Goal: Task Accomplishment & Management: Manage account settings

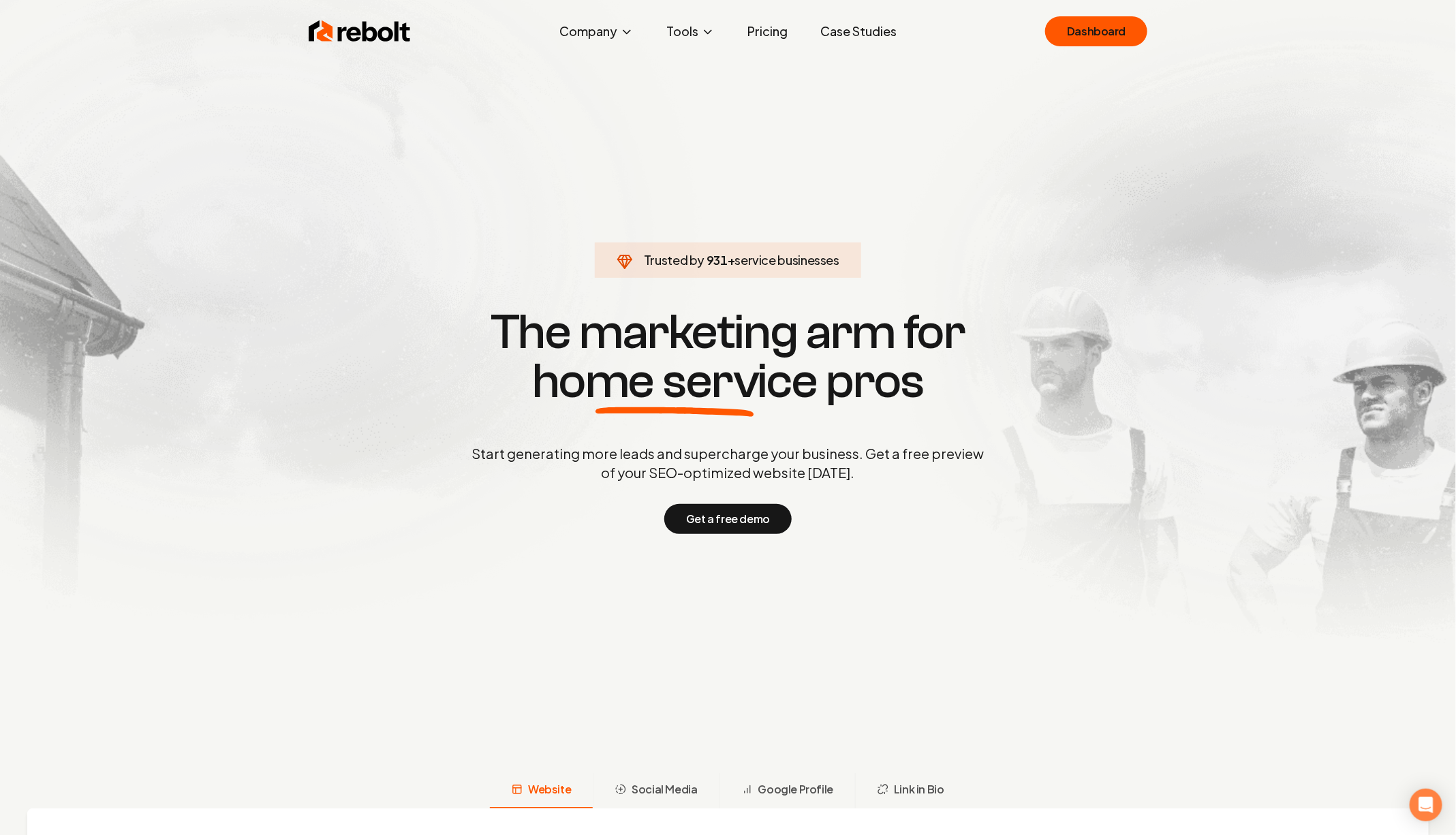
click link "Dashboard" at bounding box center [1096, 30] width 102 height 30
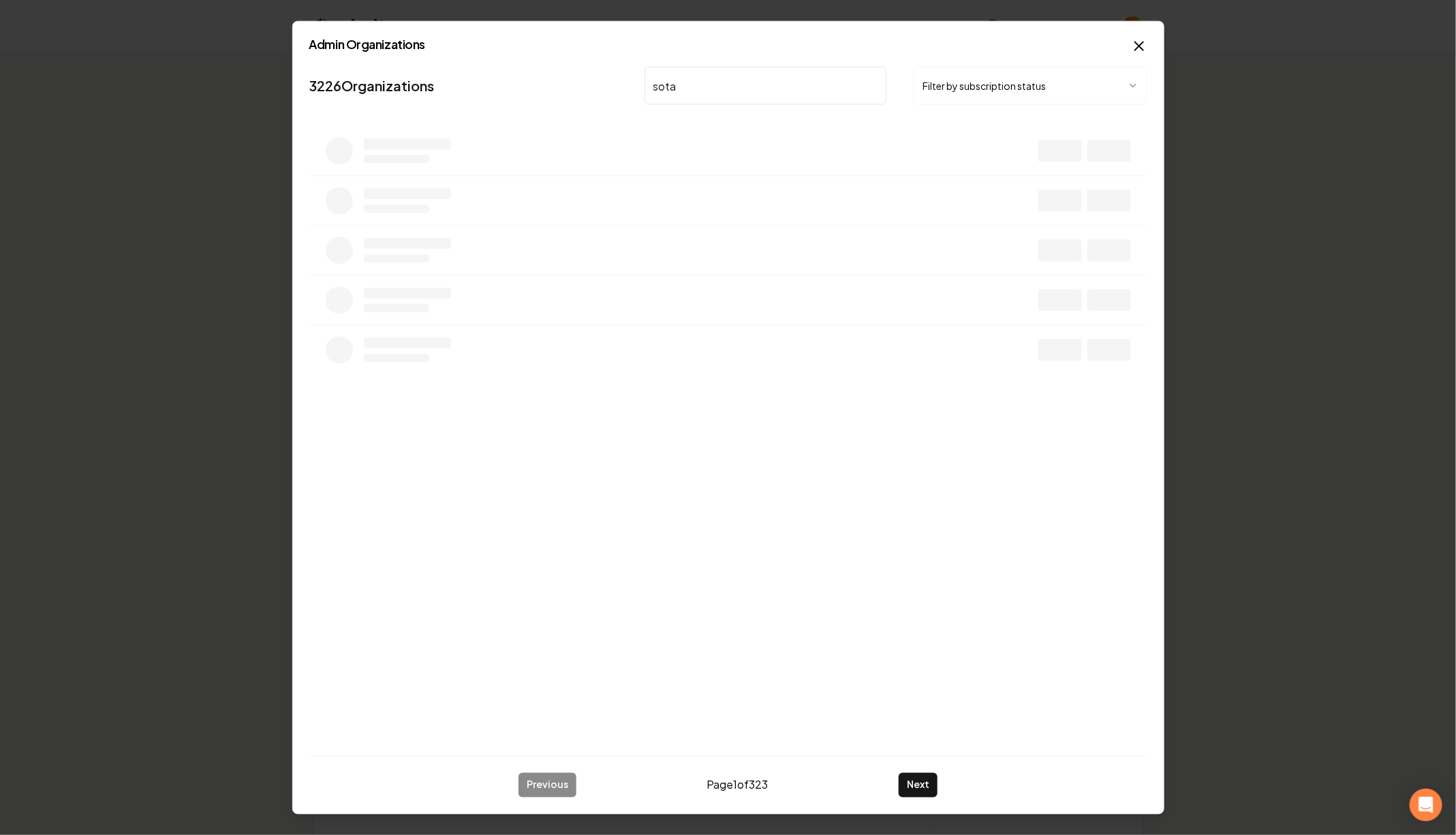
type input "sota"
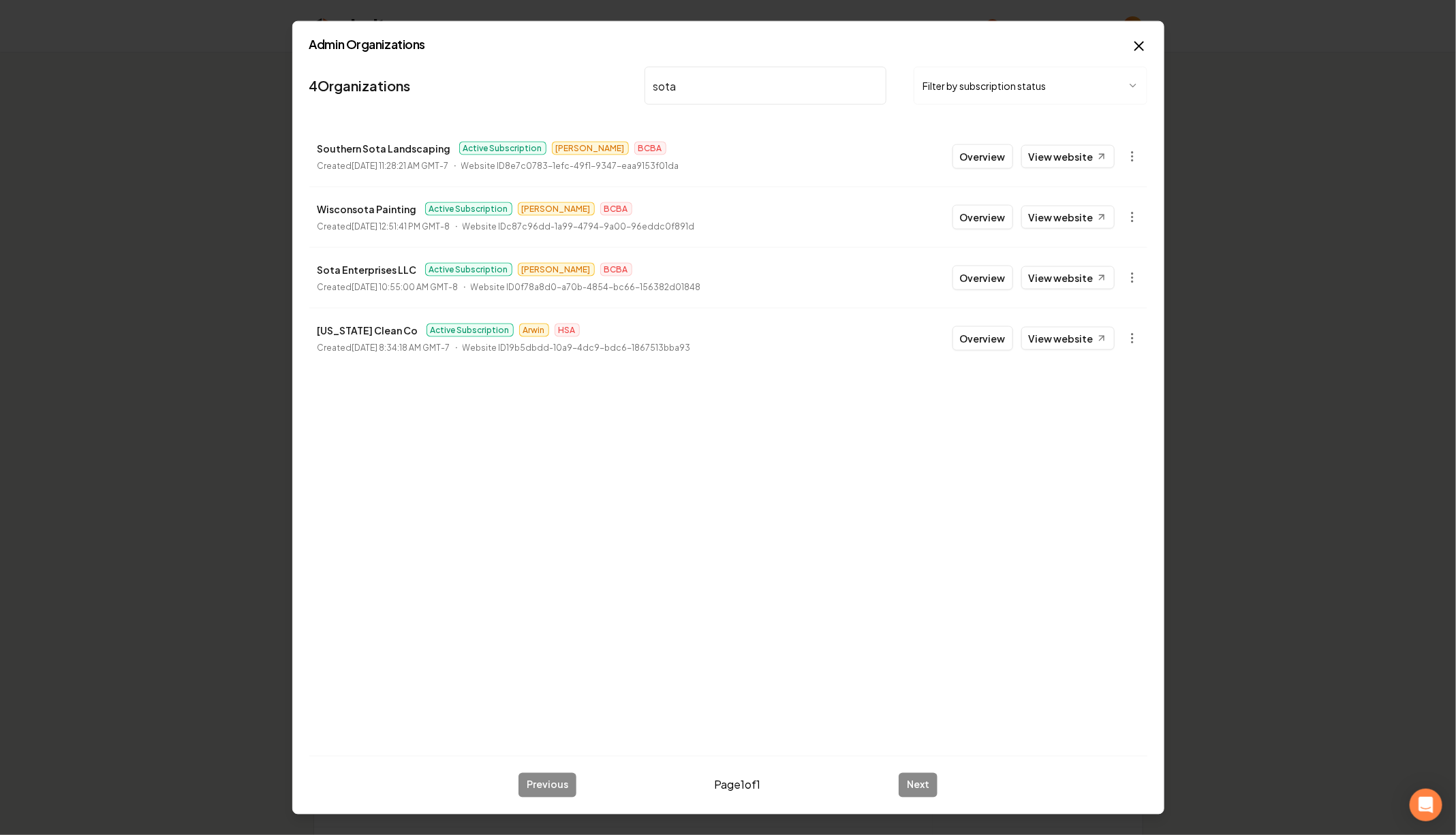
click button "Overview" at bounding box center [983, 277] width 61 height 24
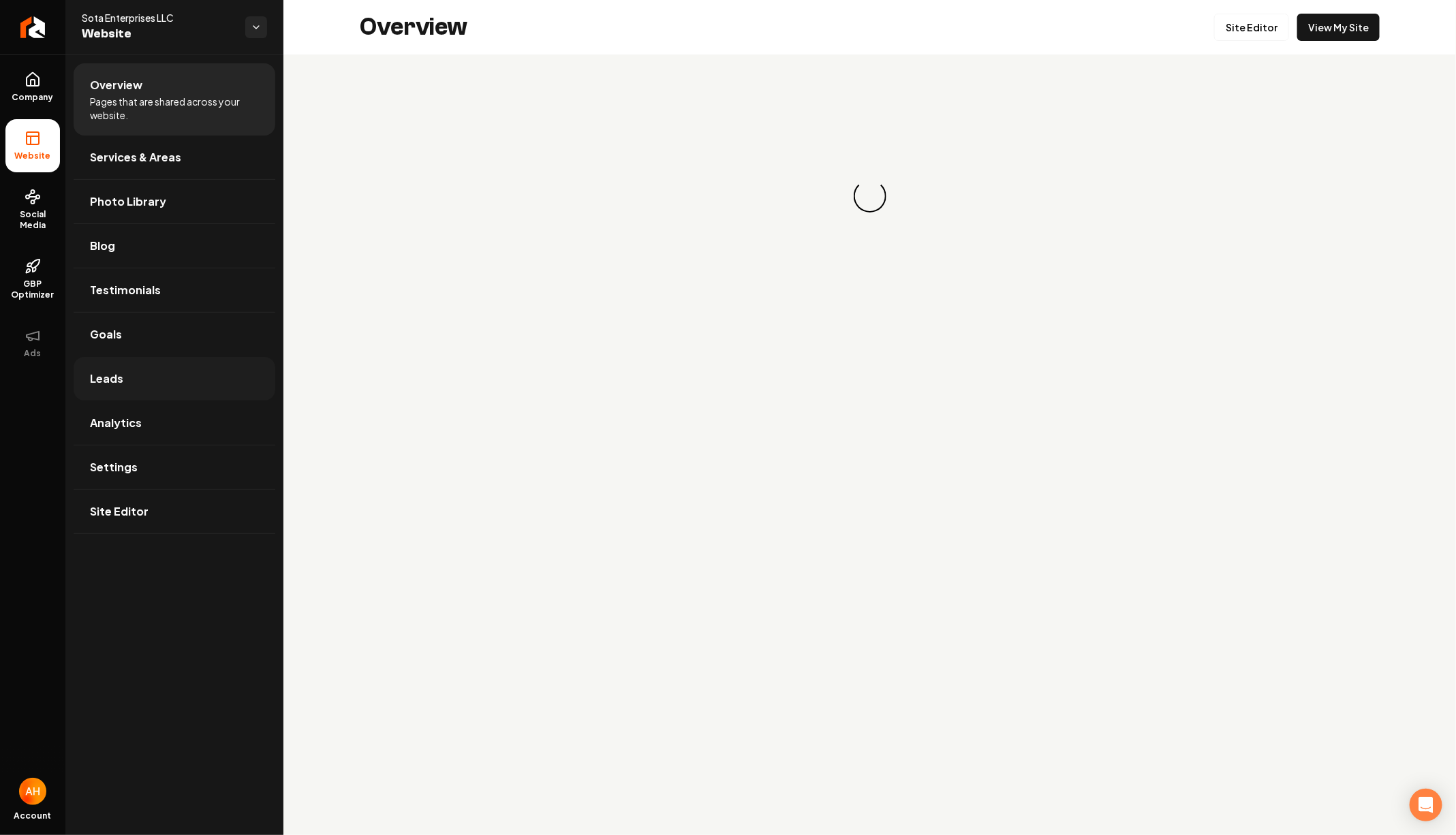
click at [150, 363] on link "Leads" at bounding box center [174, 379] width 201 height 44
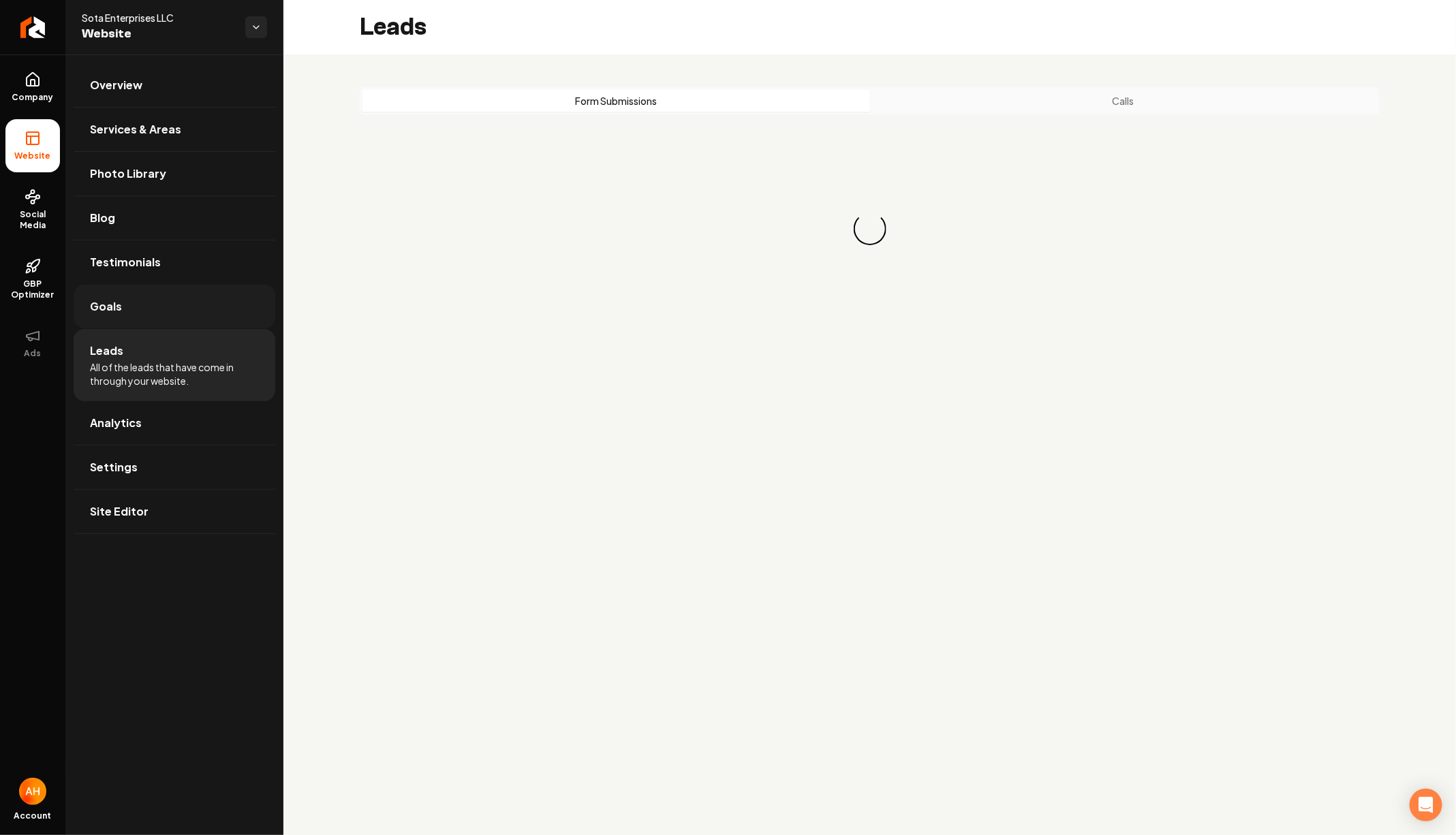
click at [151, 317] on link "Goals" at bounding box center [174, 306] width 201 height 44
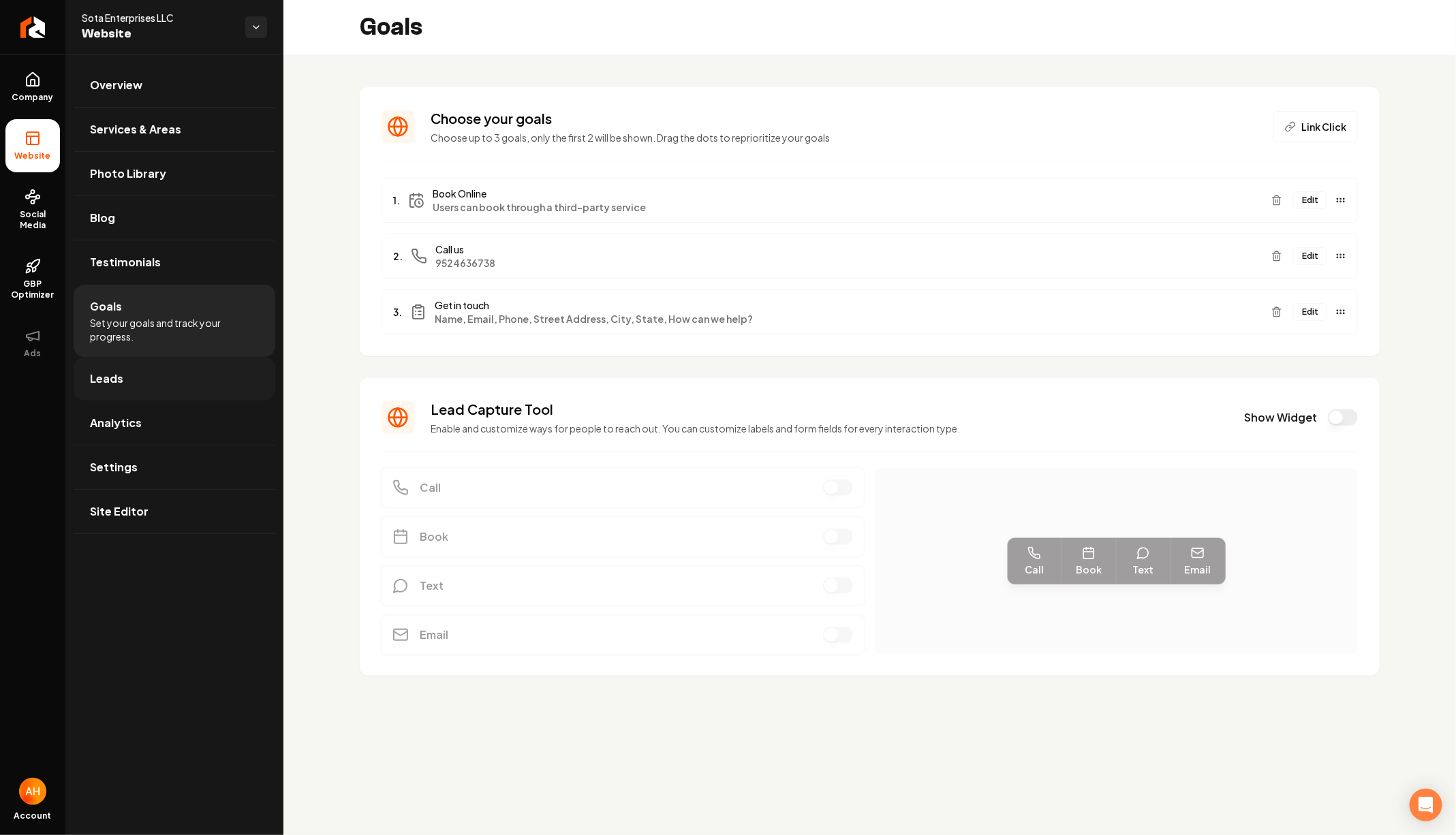
click at [221, 378] on link "Leads" at bounding box center [174, 379] width 201 height 44
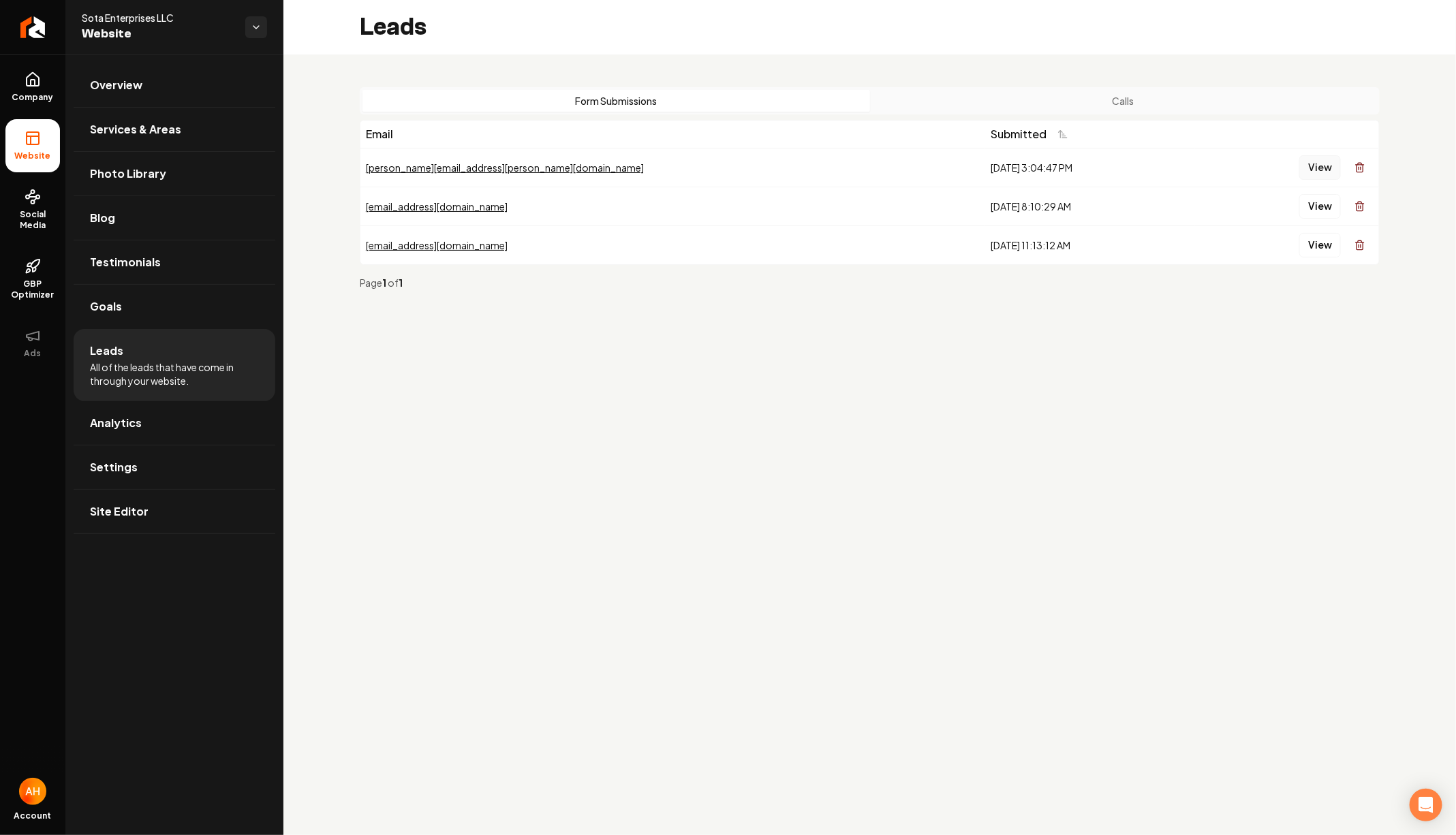
click at [1316, 167] on button "View" at bounding box center [1320, 167] width 41 height 24
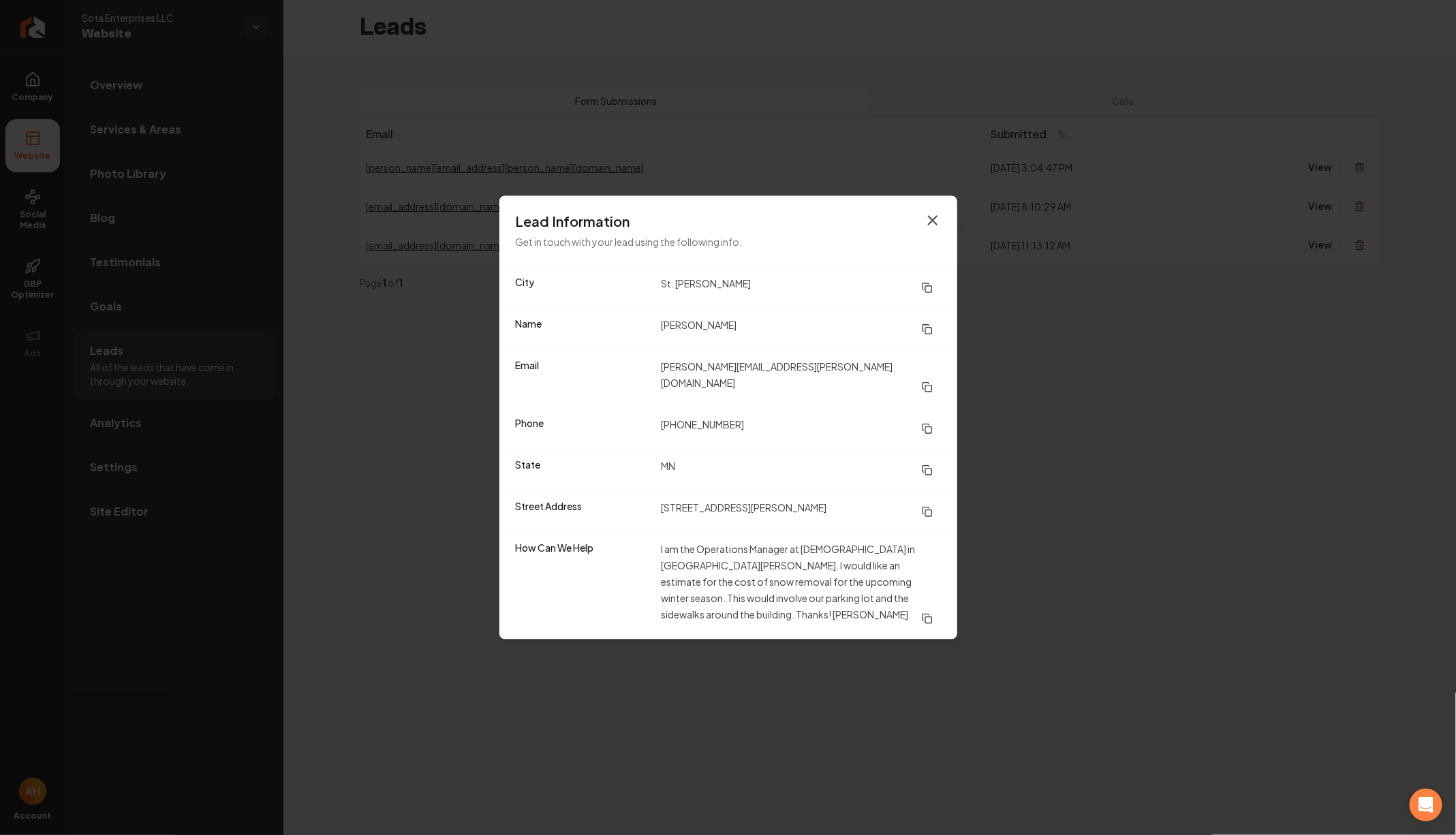
click at [930, 224] on icon "button" at bounding box center [932, 220] width 16 height 16
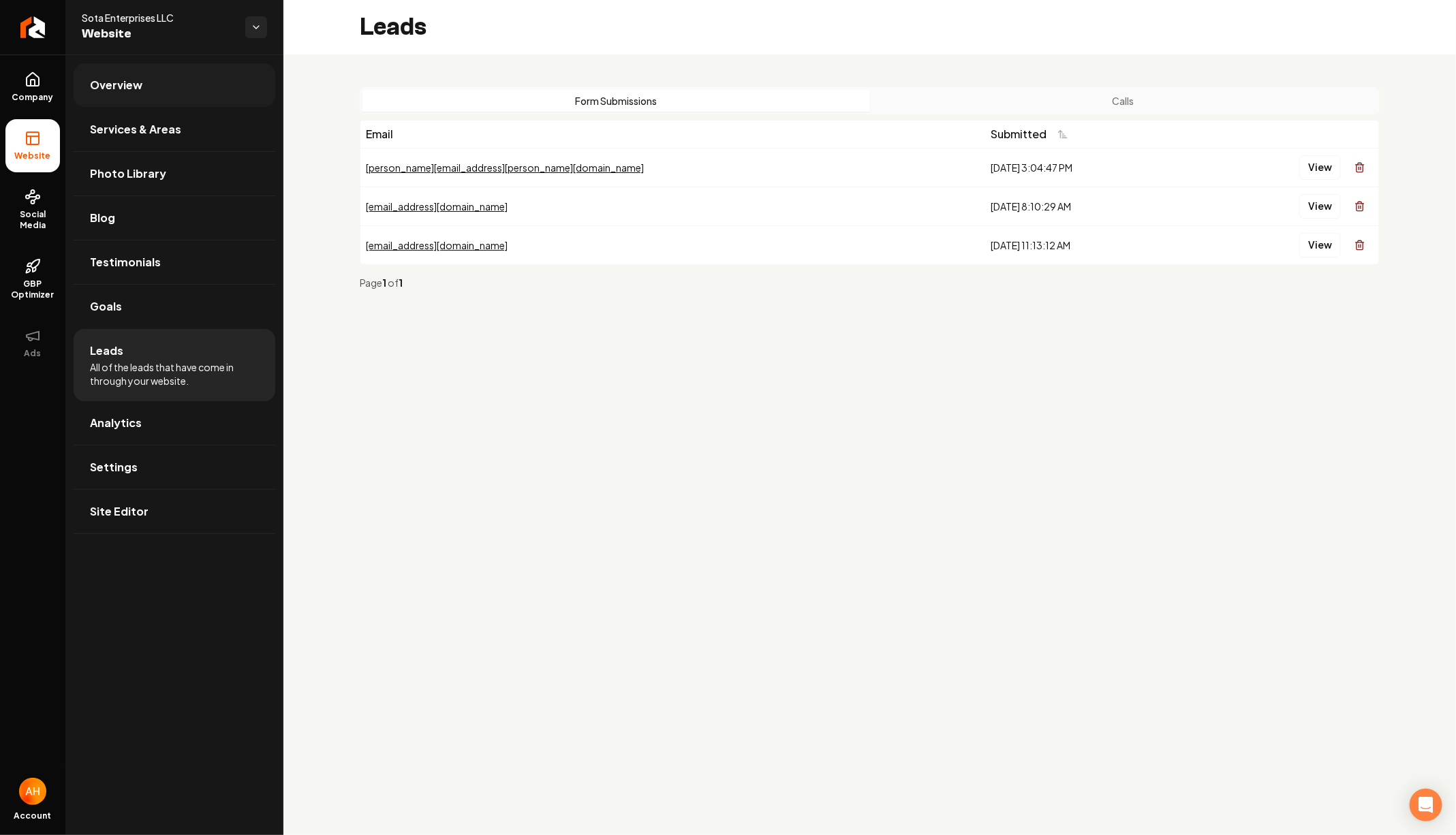
click at [158, 84] on link "Overview" at bounding box center [174, 85] width 201 height 44
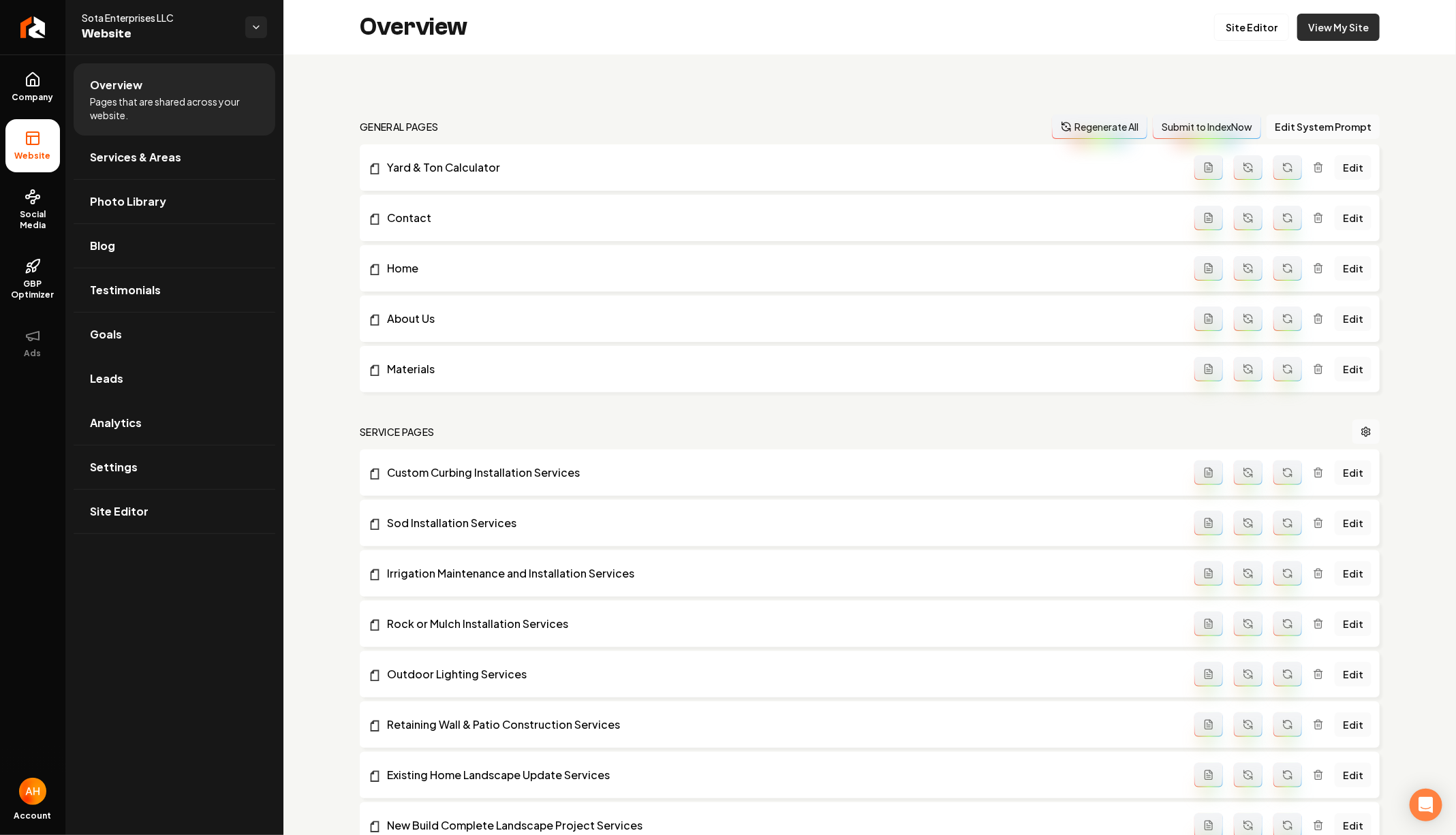
click at [1360, 23] on link "View My Site" at bounding box center [1338, 27] width 82 height 27
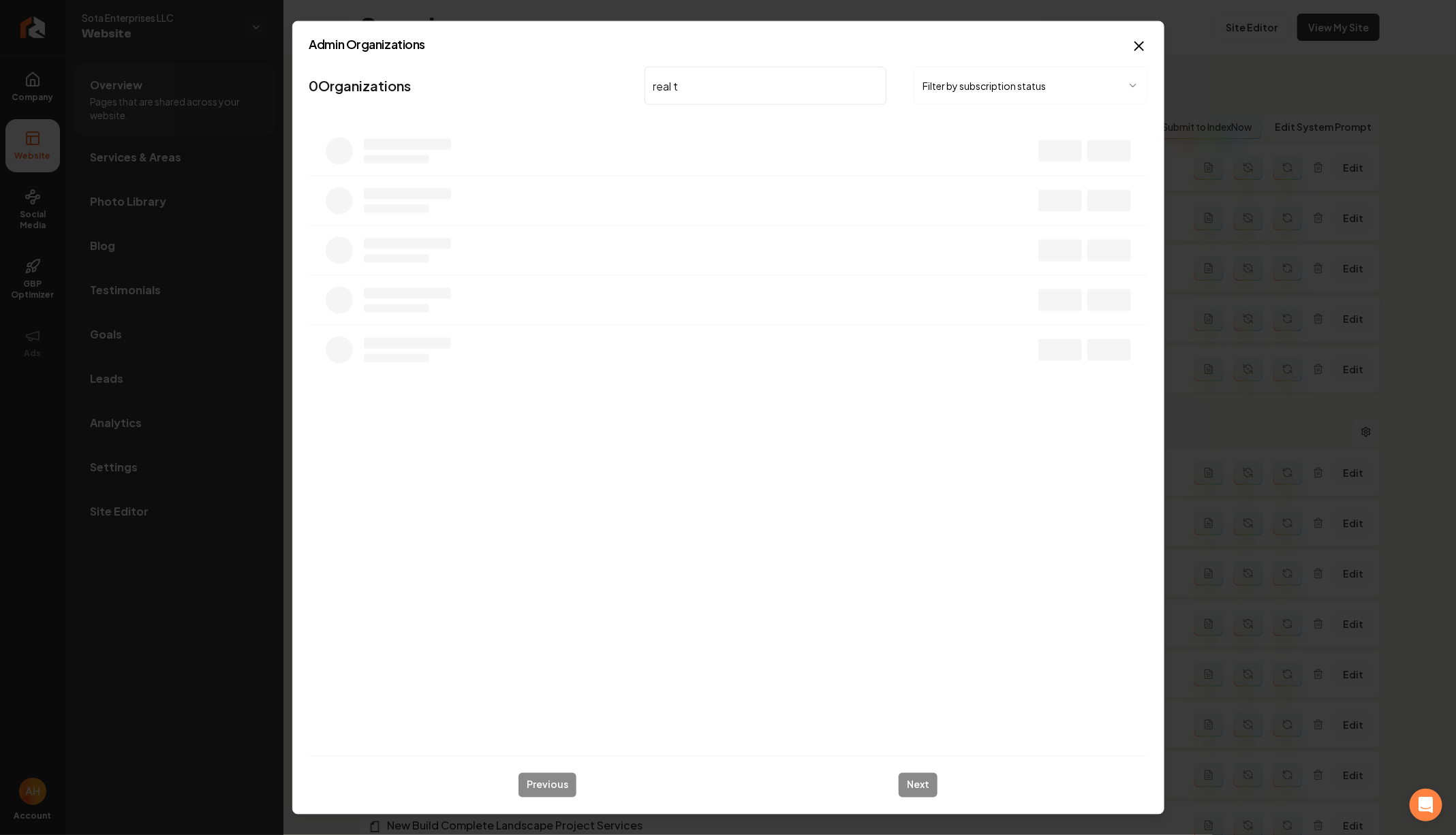
type input "real te"
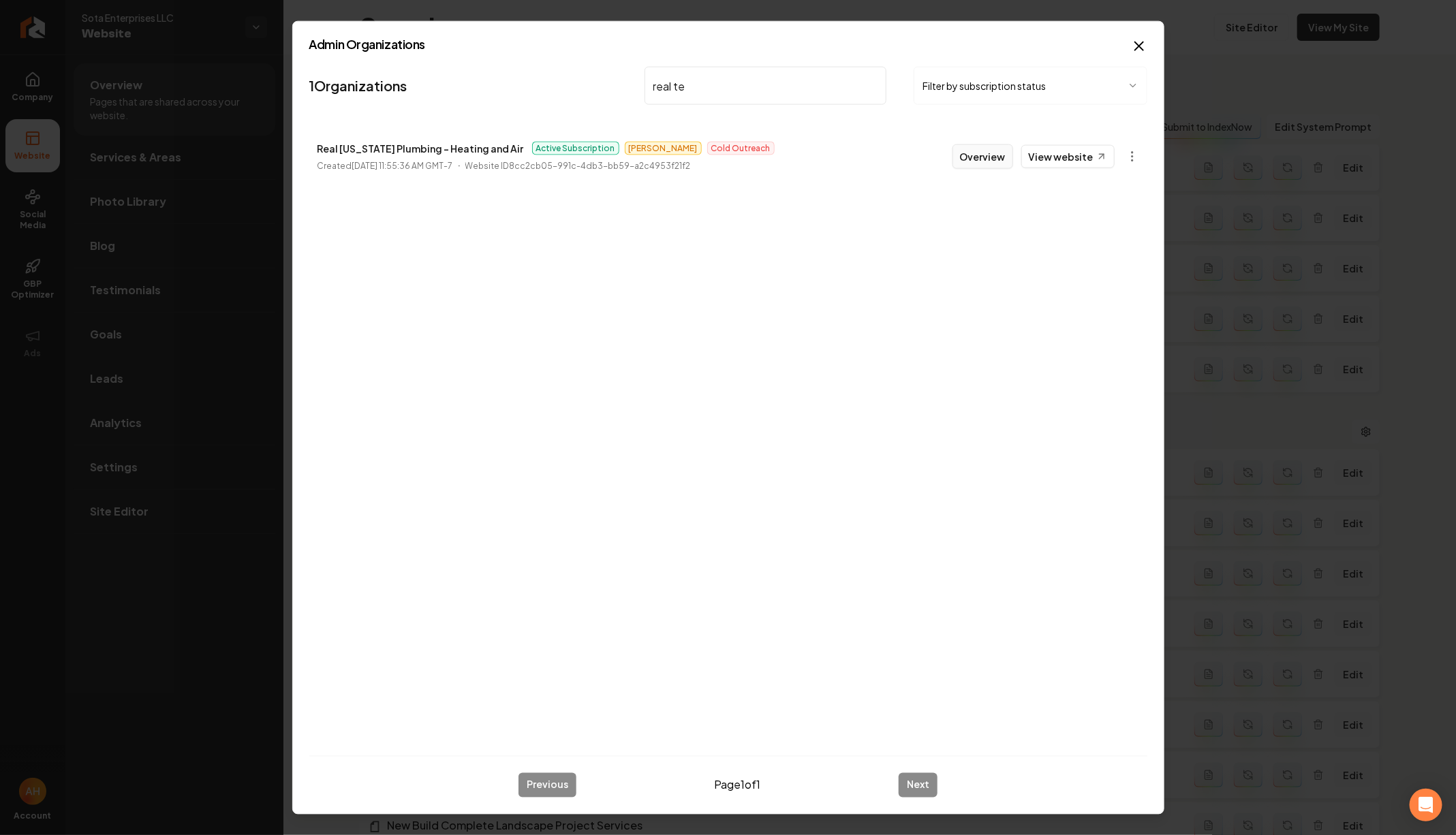
click at [980, 157] on button "Overview" at bounding box center [983, 156] width 61 height 24
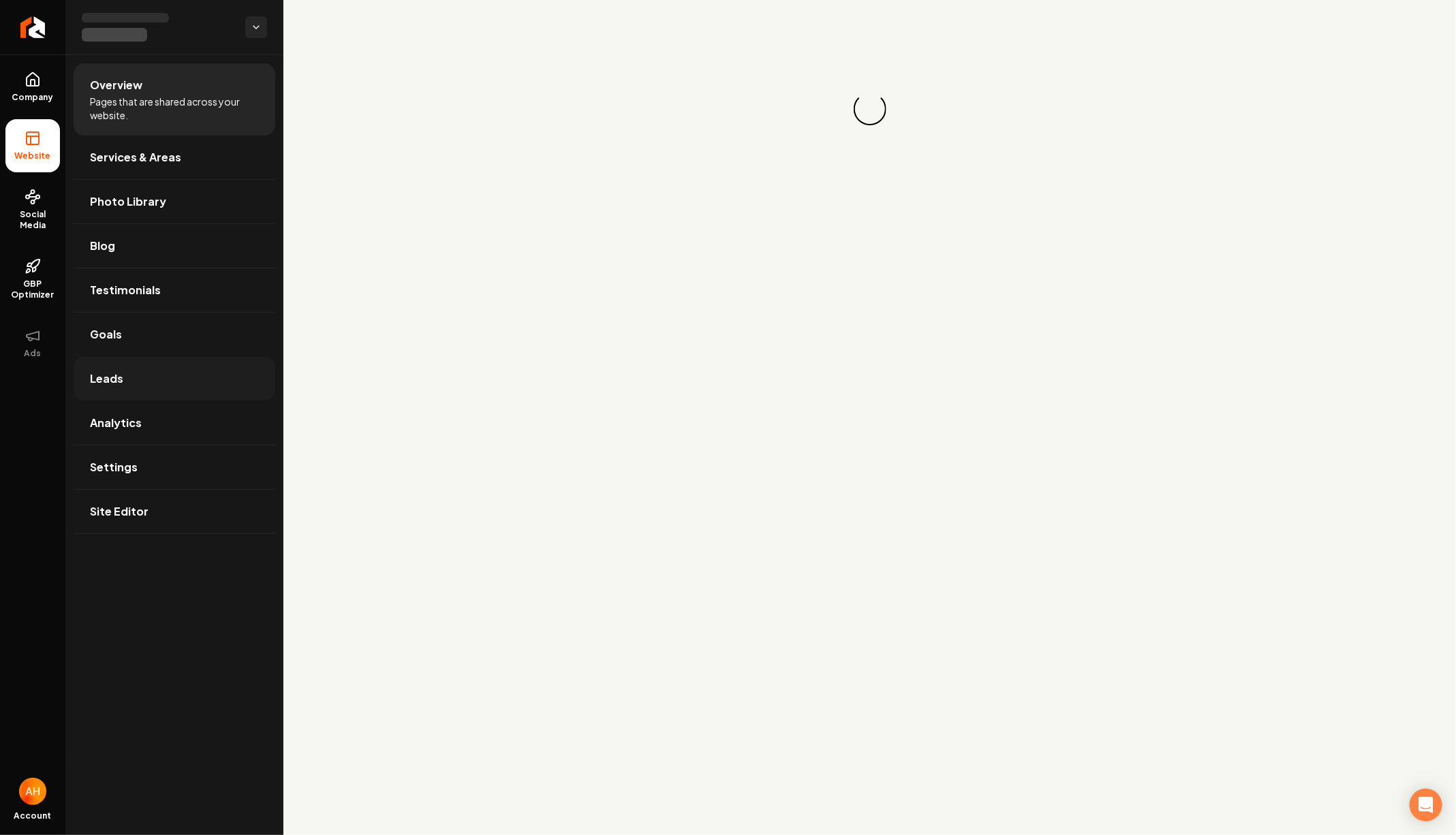
click at [99, 375] on span "Leads" at bounding box center [106, 379] width 33 height 16
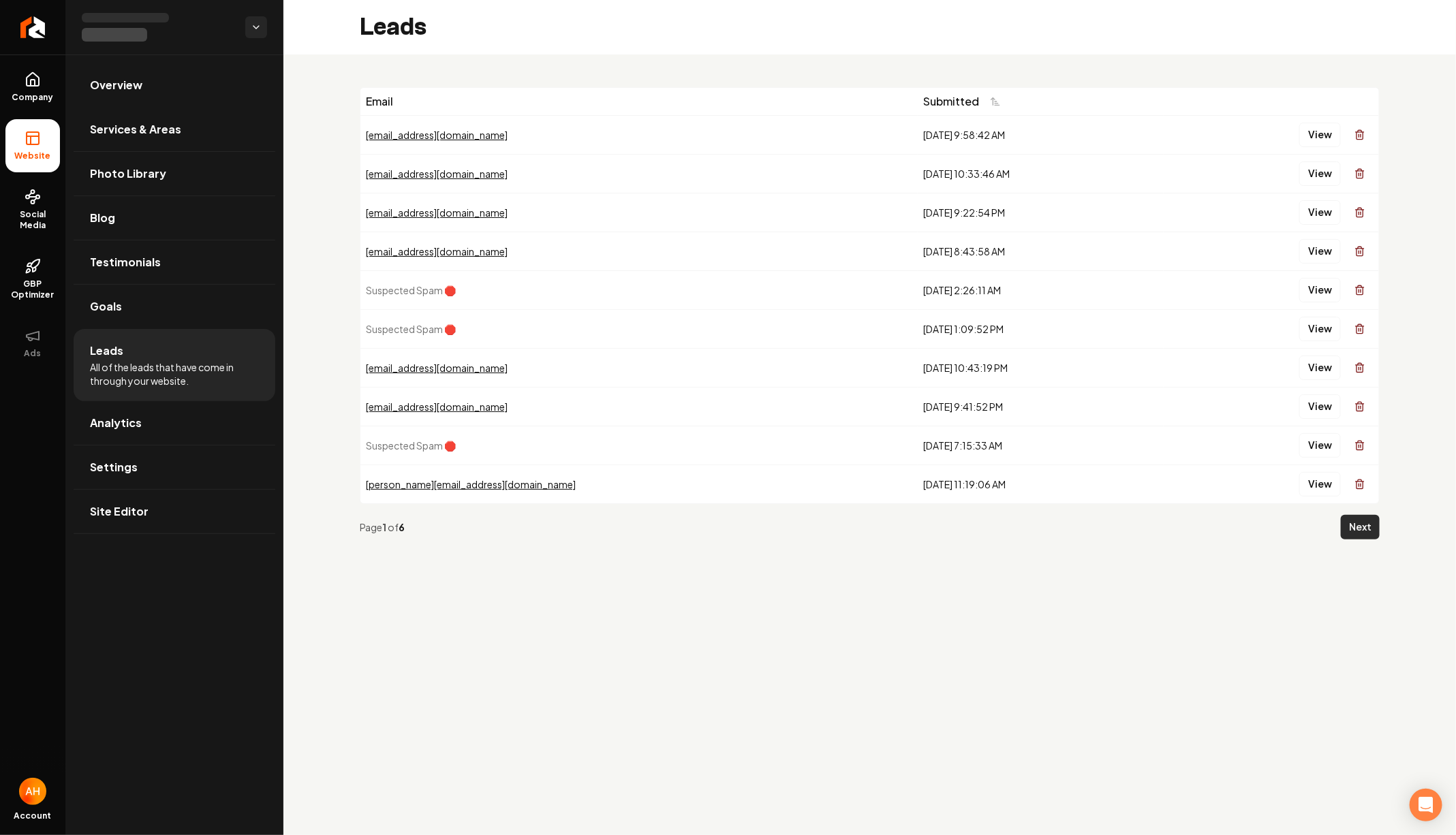
click at [1356, 524] on button "Next" at bounding box center [1359, 526] width 38 height 24
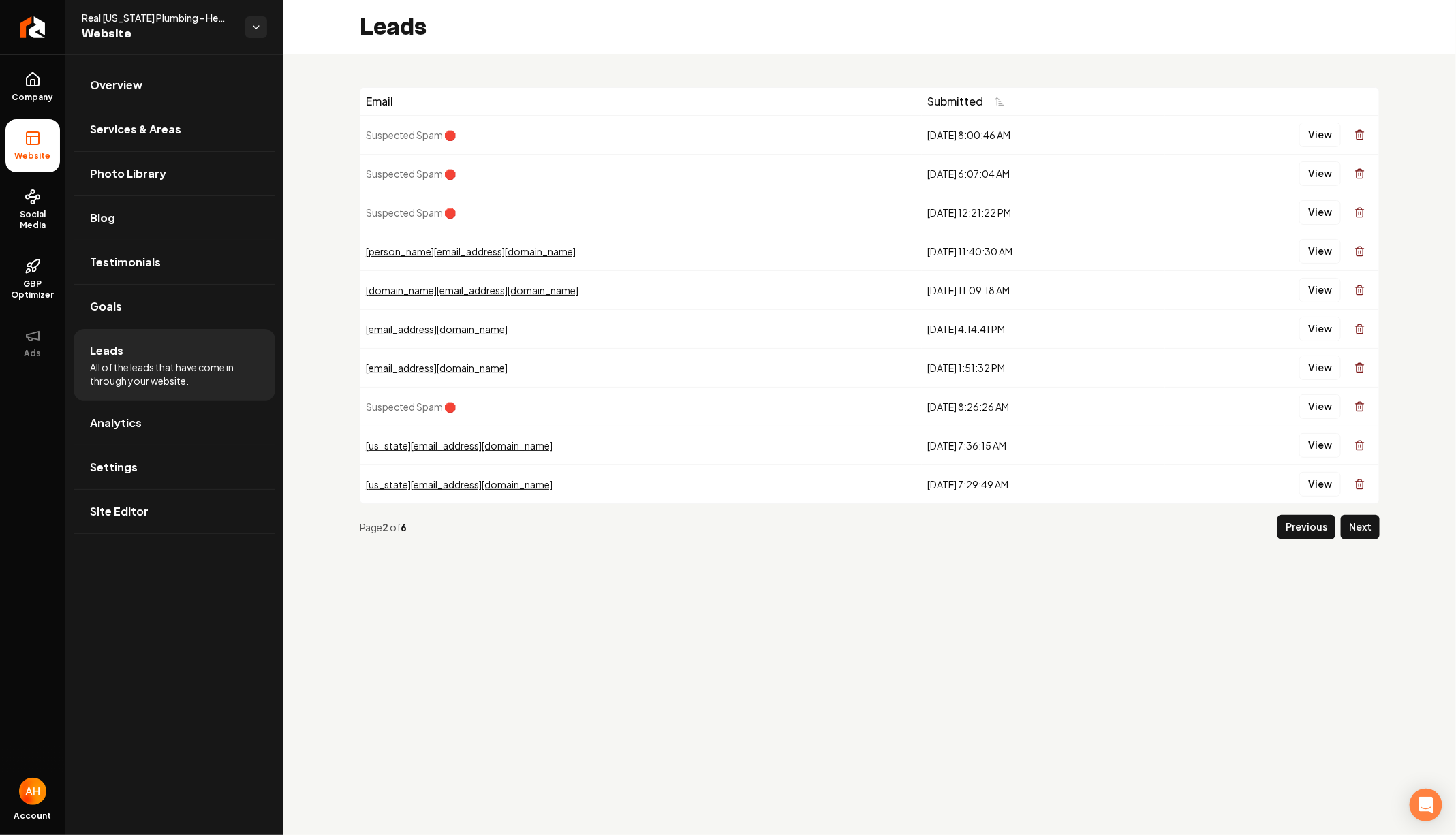
click at [421, 98] on div "Email" at bounding box center [641, 101] width 550 height 16
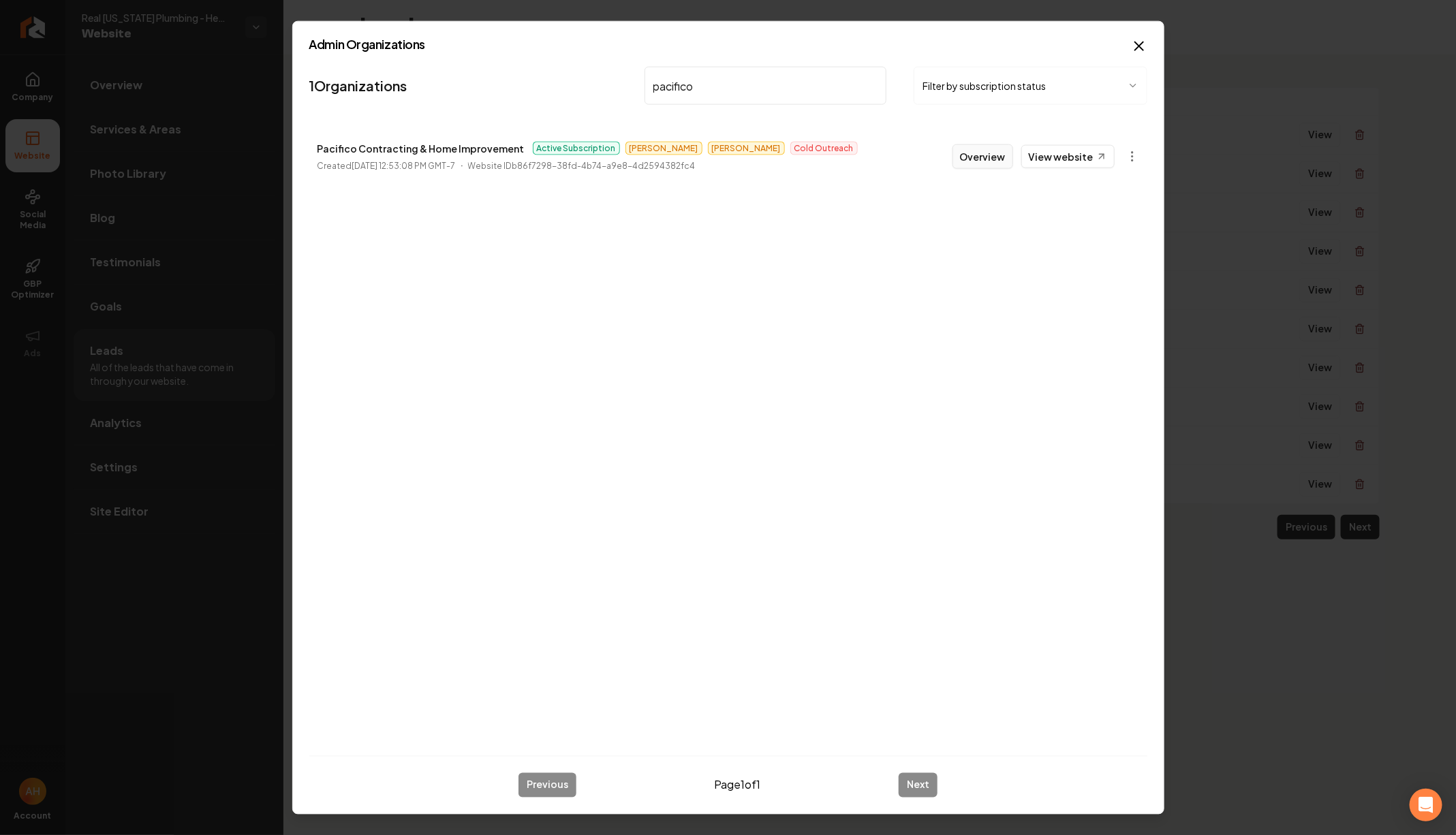
type input "pacifico"
drag, startPoint x: 981, startPoint y: 152, endPoint x: 754, endPoint y: 152, distance: 227.0
click at [980, 152] on button "Overview" at bounding box center [983, 156] width 61 height 24
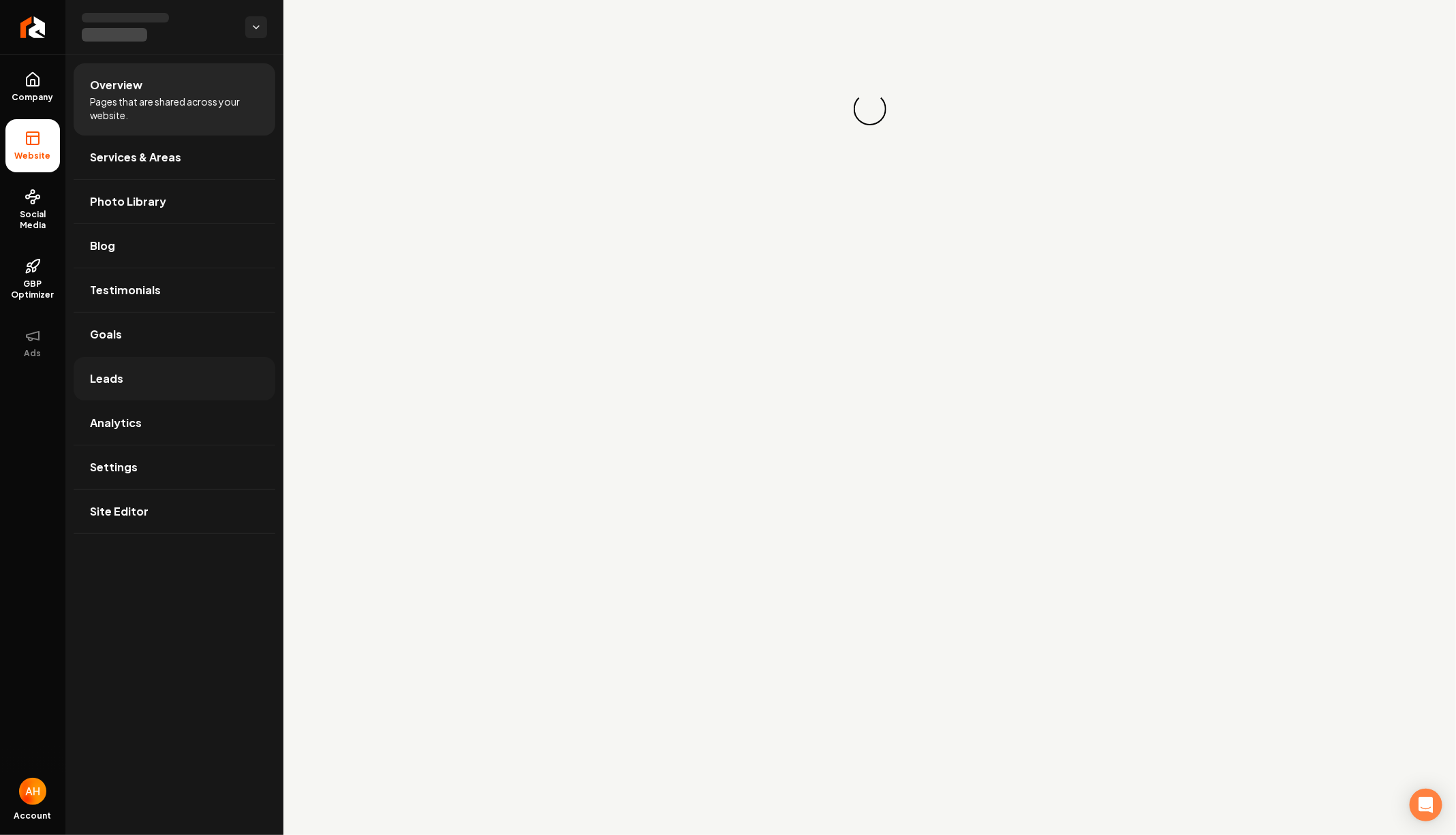
click at [132, 359] on link "Leads" at bounding box center [174, 379] width 201 height 44
